Goal: Use online tool/utility: Utilize a website feature to perform a specific function

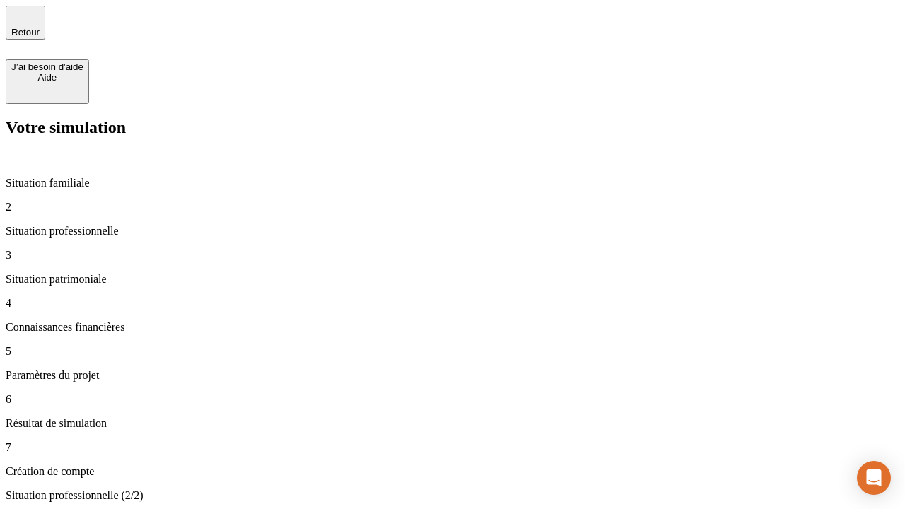
type input "70 000"
type input "1 000"
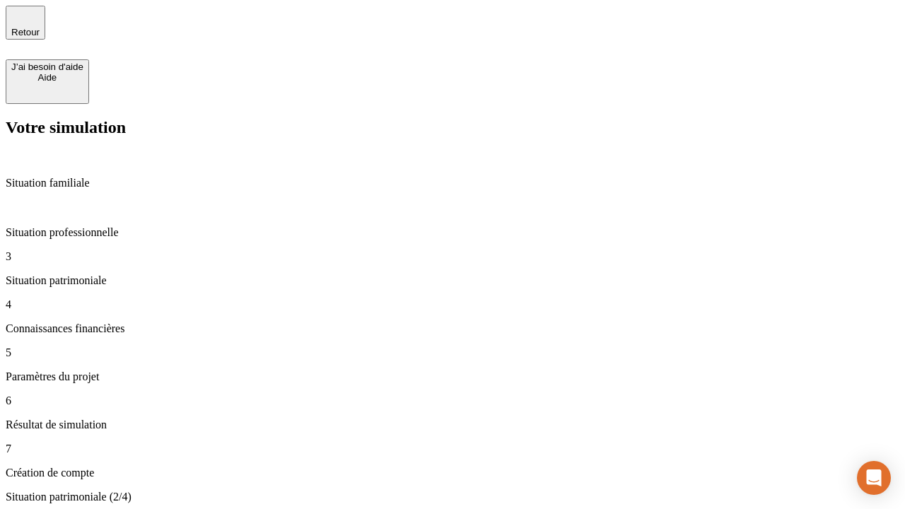
type input "800"
type input "6"
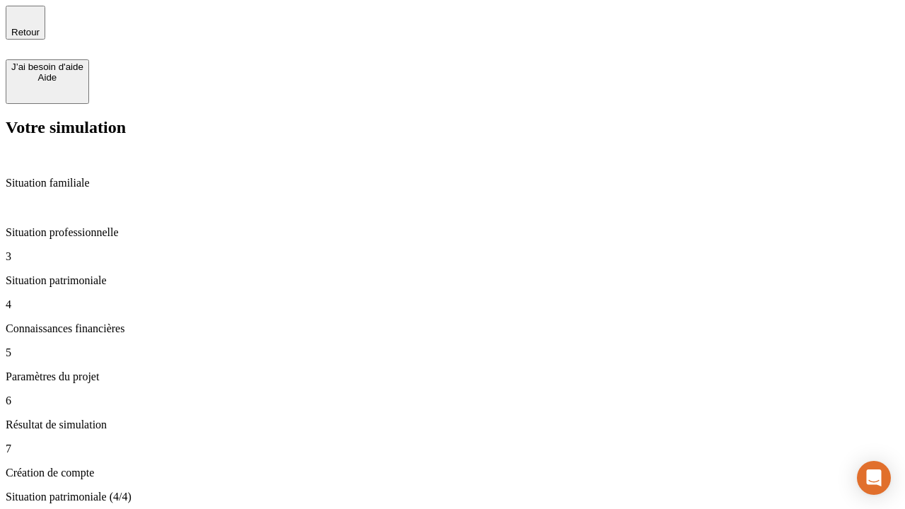
type input "400"
type input "3"
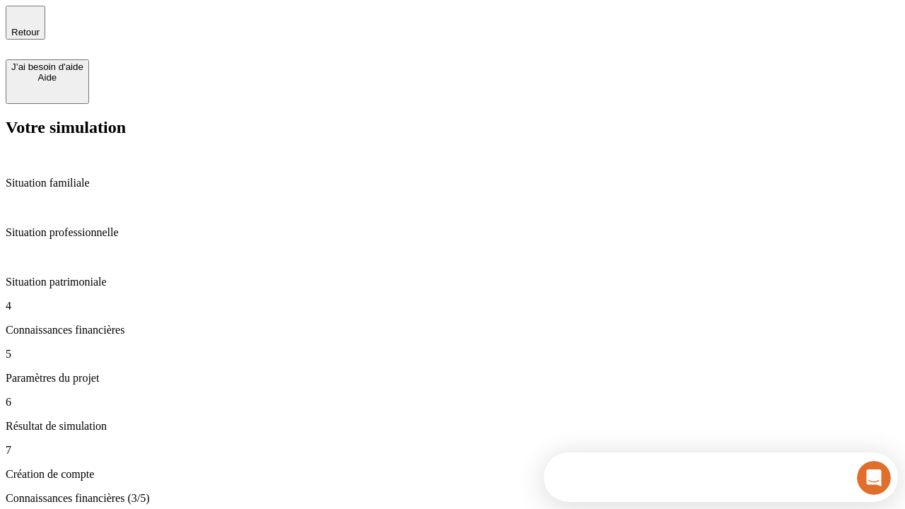
scroll to position [13, 0]
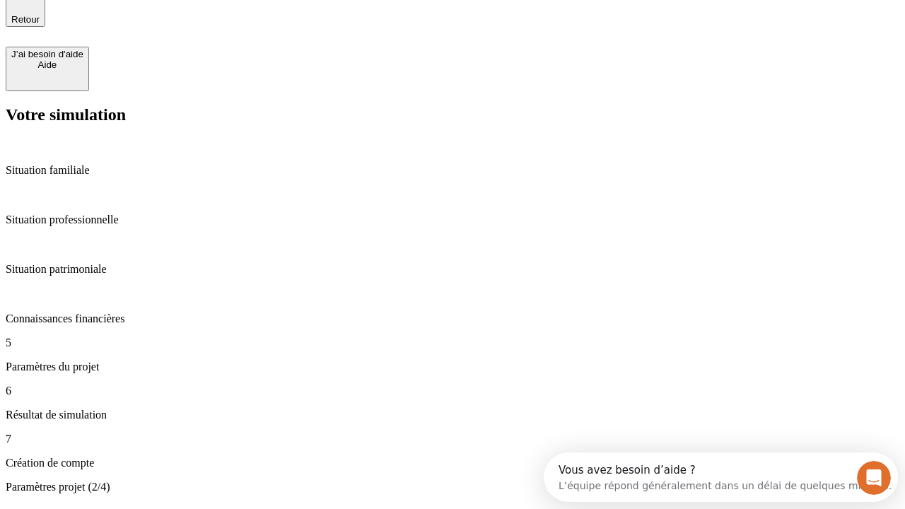
type input "35"
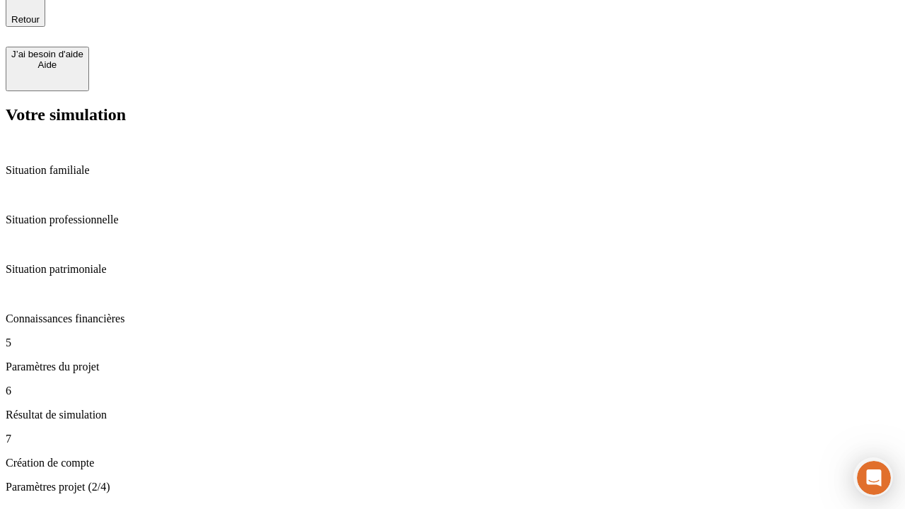
type input "500"
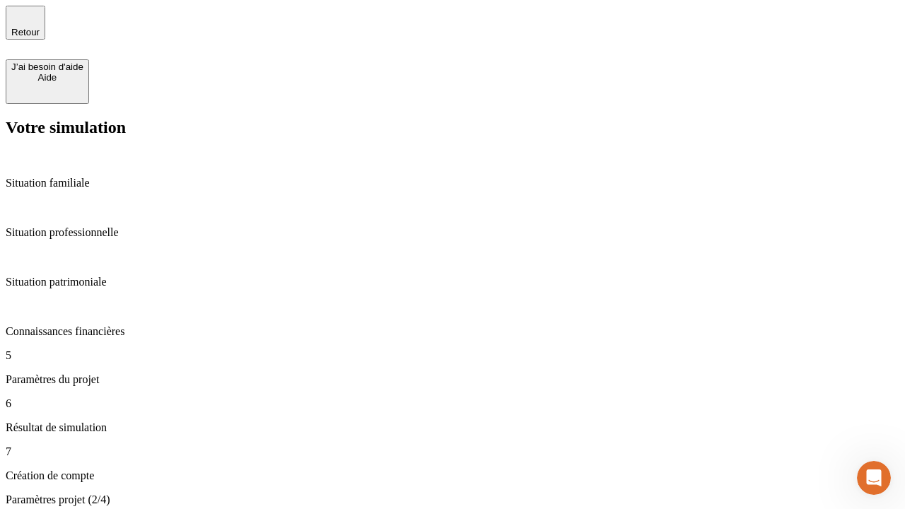
type input "640"
